Goal: Contribute content

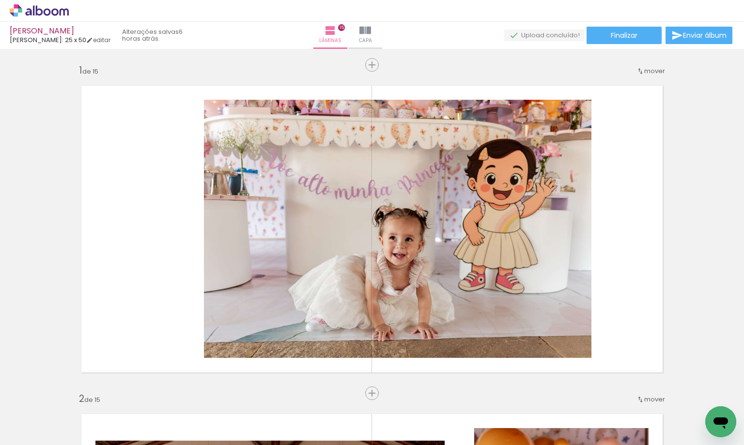
scroll to position [4649, 0]
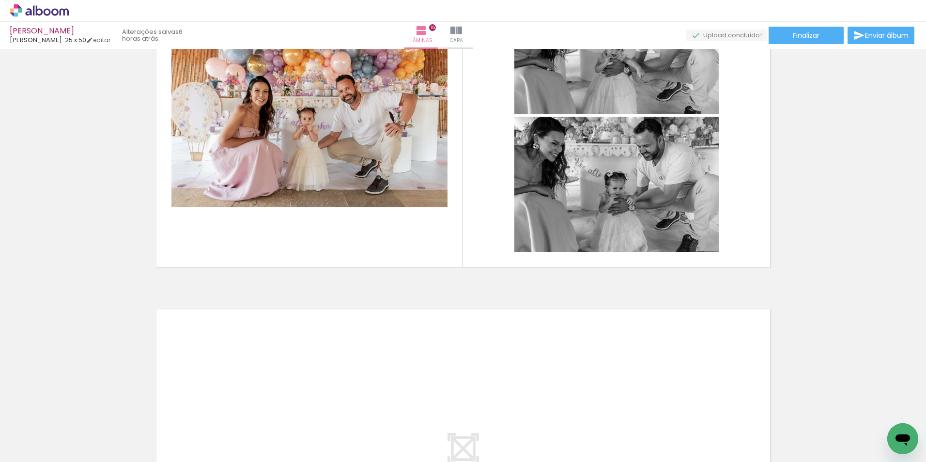
scroll to position [5213, 0]
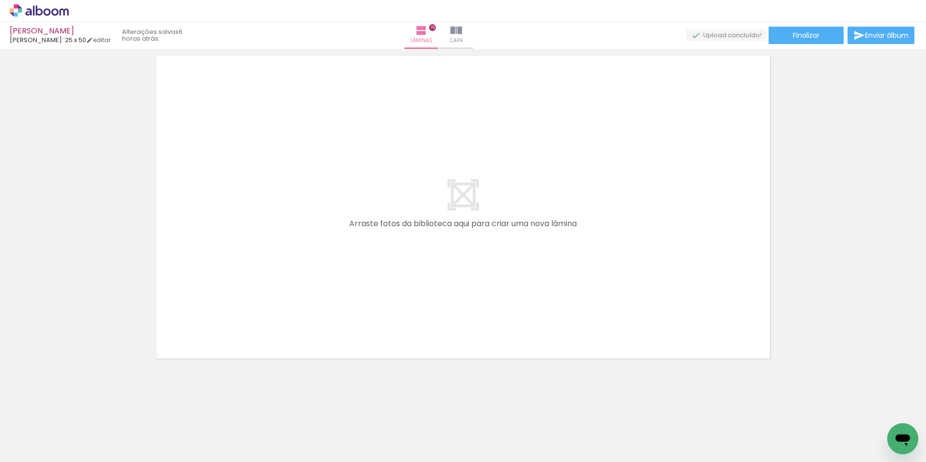
click at [29, 445] on span "Adicionar Fotos" at bounding box center [34, 449] width 29 height 11
click at [0, 0] on input "file" at bounding box center [0, 0] width 0 height 0
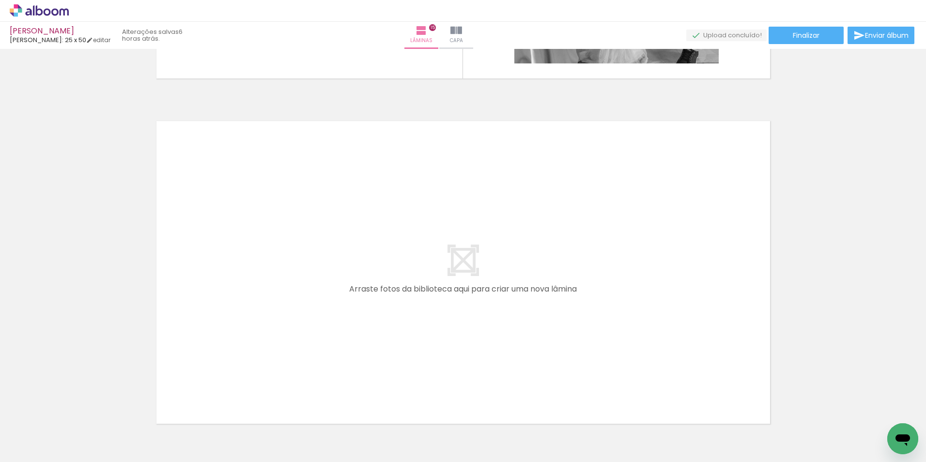
scroll to position [5164, 0]
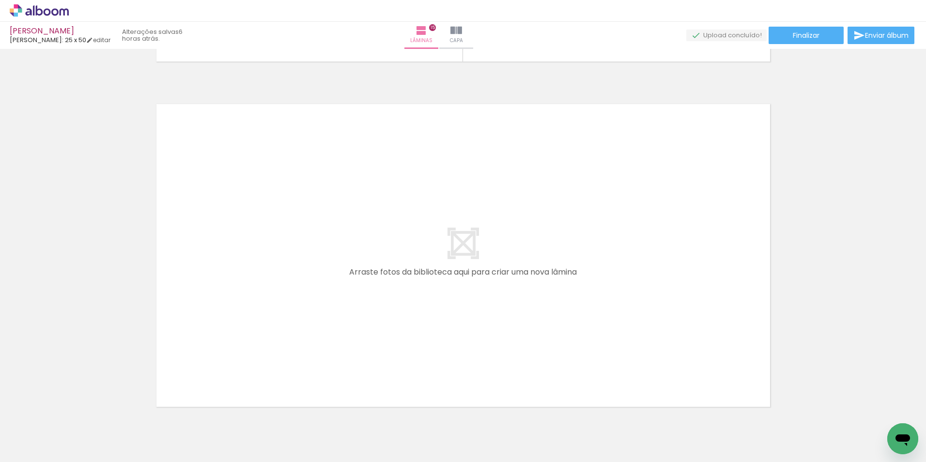
click at [30, 445] on span "Adicionar Fotos" at bounding box center [34, 449] width 29 height 11
click at [0, 0] on input "file" at bounding box center [0, 0] width 0 height 0
